Goal: Information Seeking & Learning: Check status

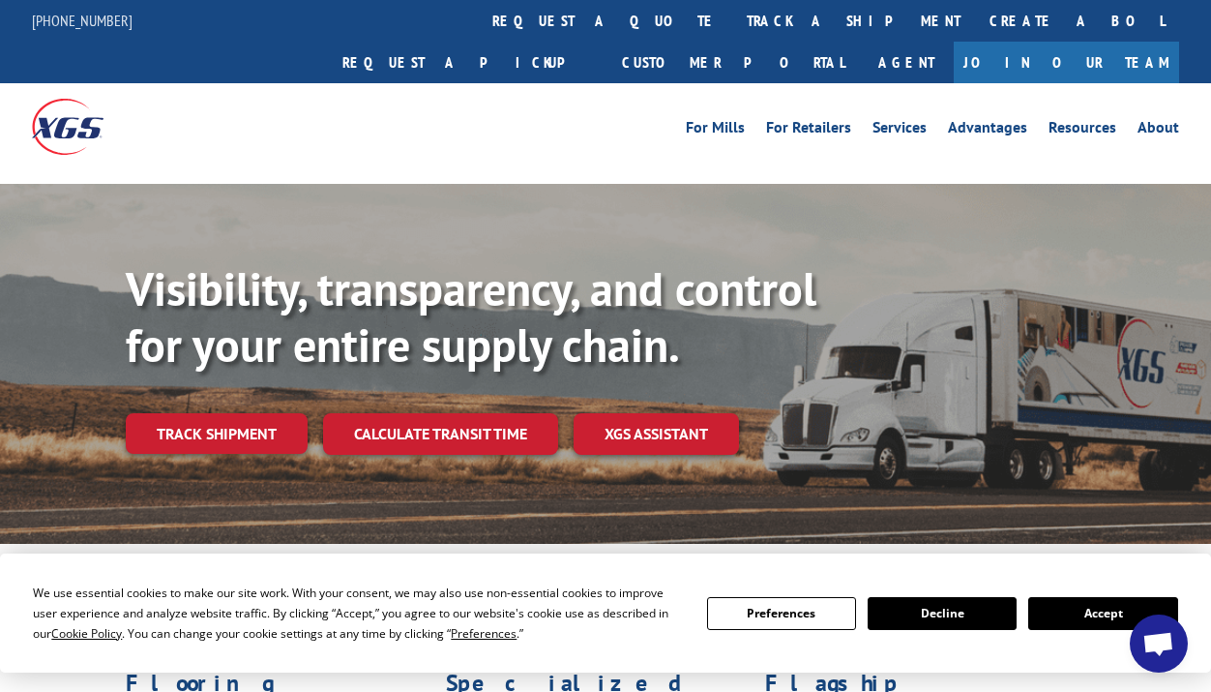
drag, startPoint x: 221, startPoint y: 391, endPoint x: 607, endPoint y: 412, distance: 387.5
click at [222, 413] on link "Track shipment" at bounding box center [217, 433] width 182 height 41
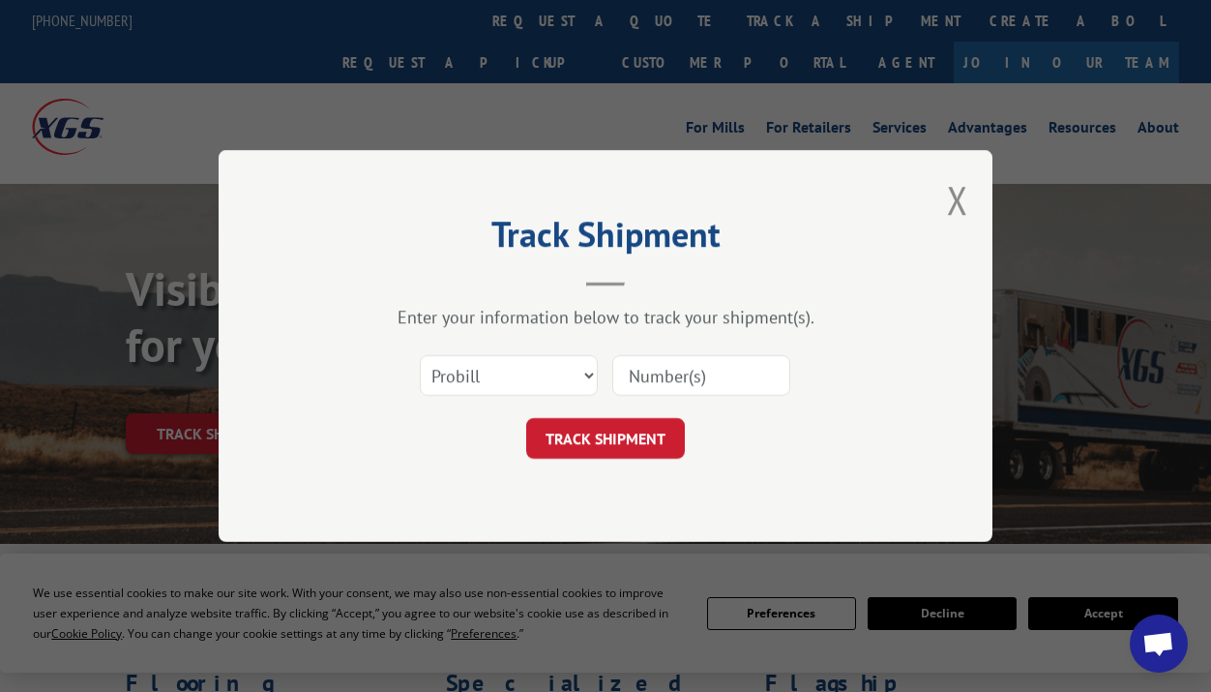
click at [214, 392] on div "Track Shipment Enter your information below to track your shipment(s). Select c…" at bounding box center [605, 346] width 1211 height 692
click at [514, 367] on select "Select category... Probill BOL PO" at bounding box center [509, 375] width 178 height 41
click at [674, 379] on input at bounding box center [701, 375] width 178 height 41
paste input "17261568"
type input "17261568"
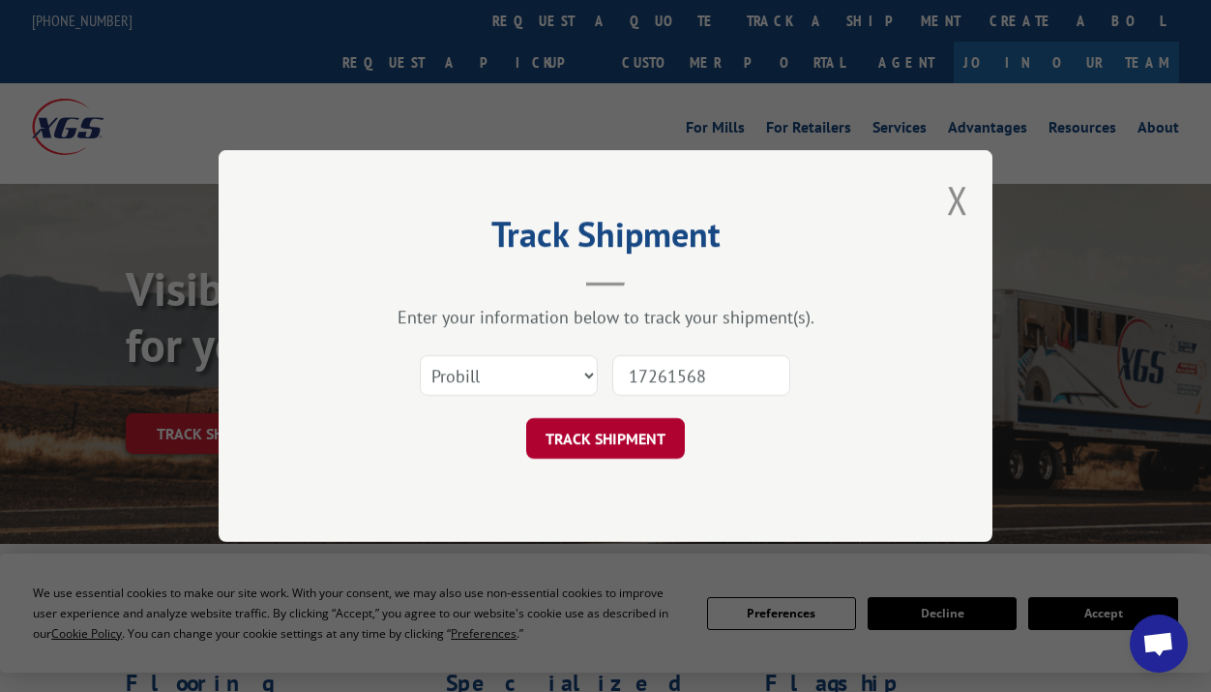
click at [636, 433] on button "TRACK SHIPMENT" at bounding box center [605, 438] width 159 height 41
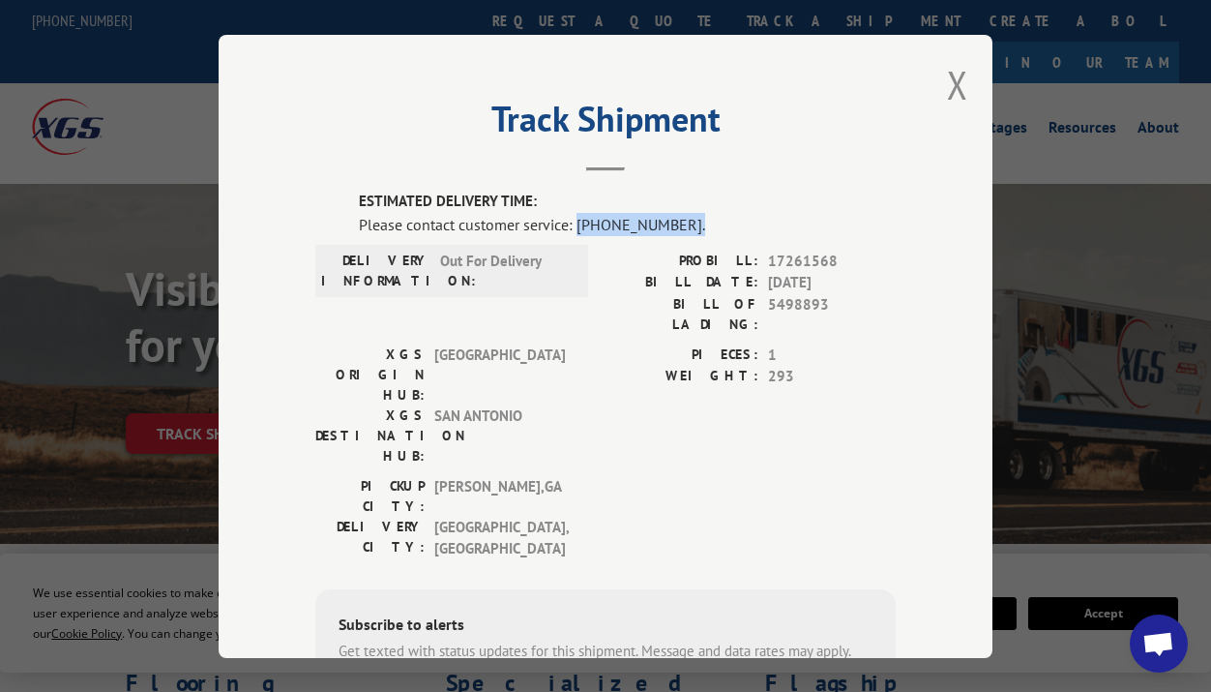
drag, startPoint x: 679, startPoint y: 213, endPoint x: 570, endPoint y: 217, distance: 109.4
click at [570, 217] on div "Please contact customer service: [PHONE_NUMBER]." at bounding box center [627, 223] width 537 height 23
copy div "[PHONE_NUMBER]."
click at [952, 74] on button "Close modal" at bounding box center [957, 84] width 21 height 51
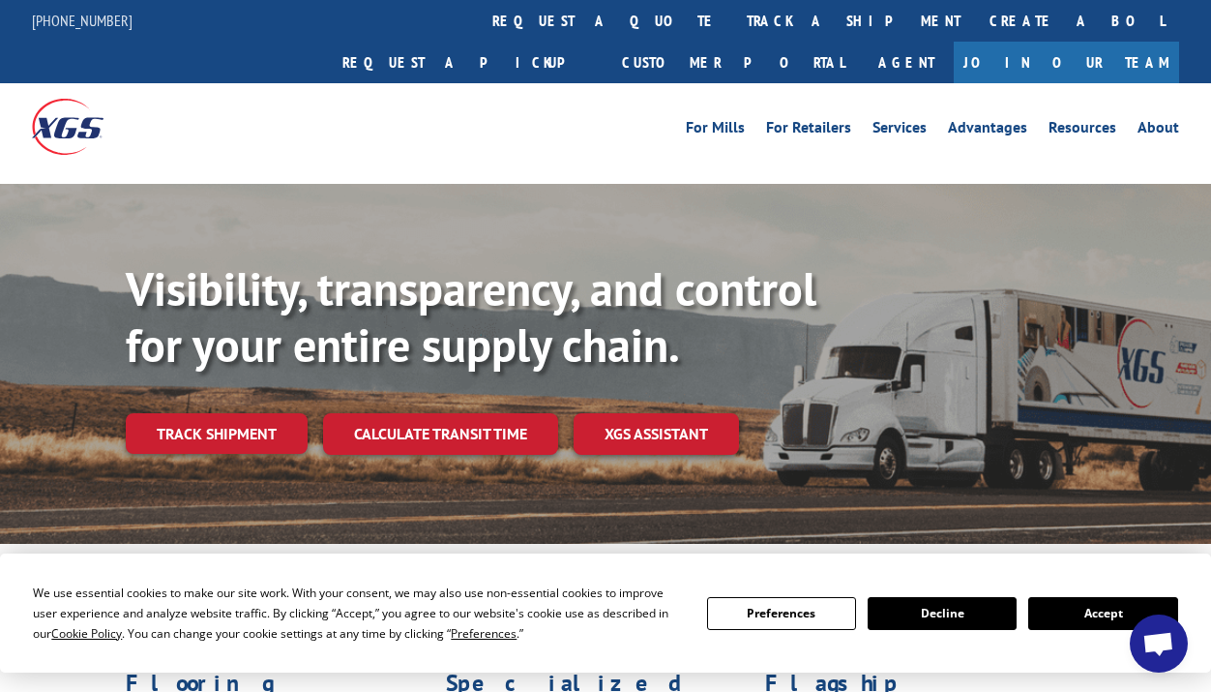
scroll to position [290, 0]
